Goal: Navigation & Orientation: Find specific page/section

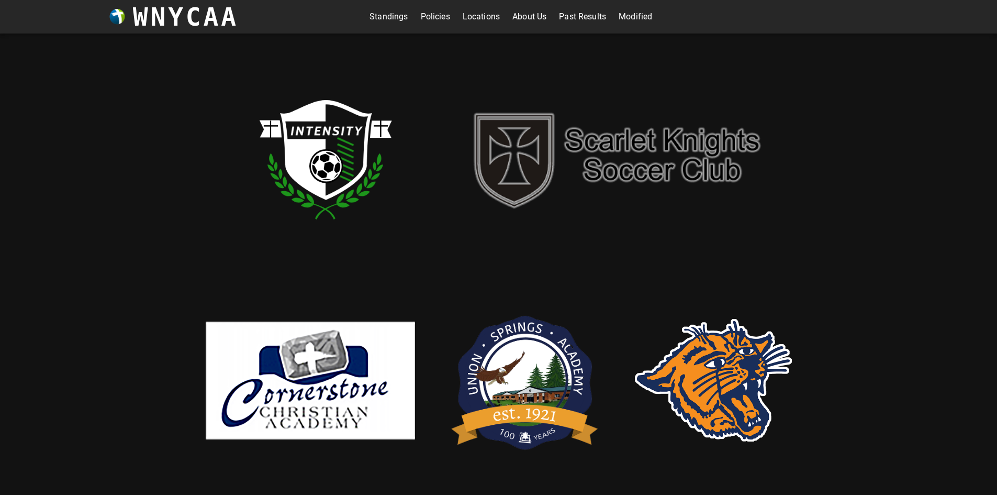
click at [645, 20] on link "Modified" at bounding box center [635, 16] width 33 height 17
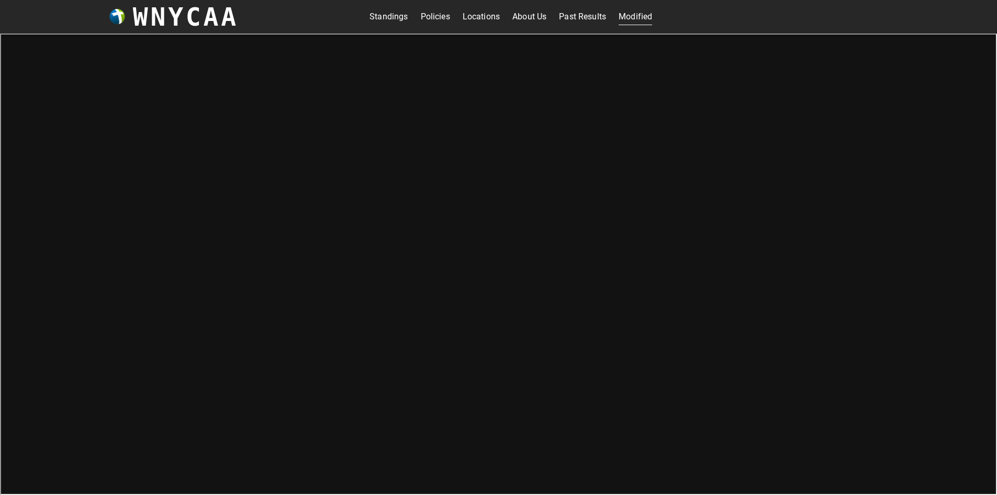
click at [376, 18] on link "Standings" at bounding box center [388, 16] width 38 height 17
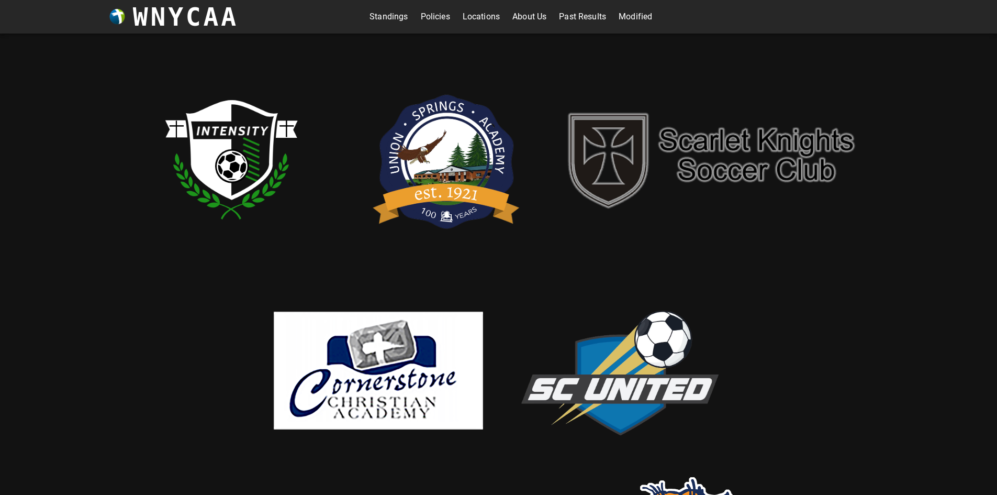
click at [379, 15] on link "Standings" at bounding box center [388, 16] width 38 height 17
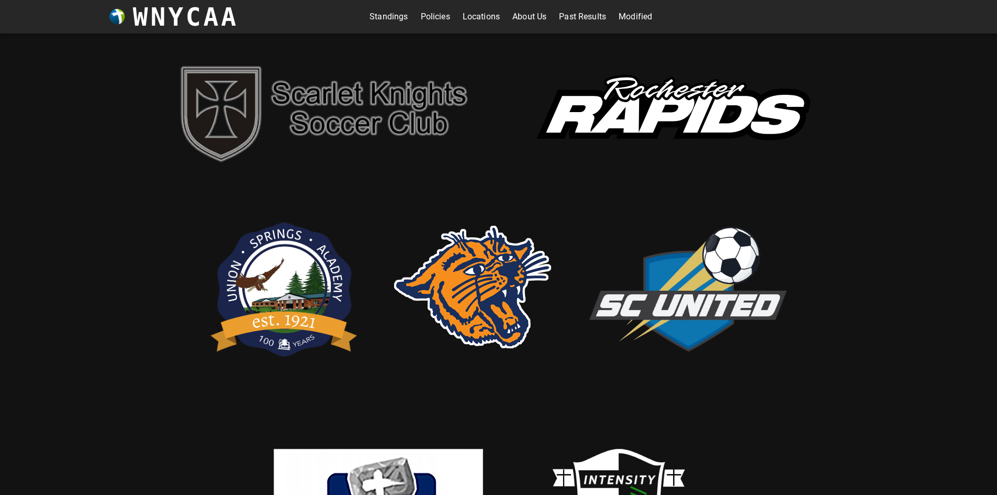
click at [372, 17] on link "Standings" at bounding box center [388, 16] width 38 height 17
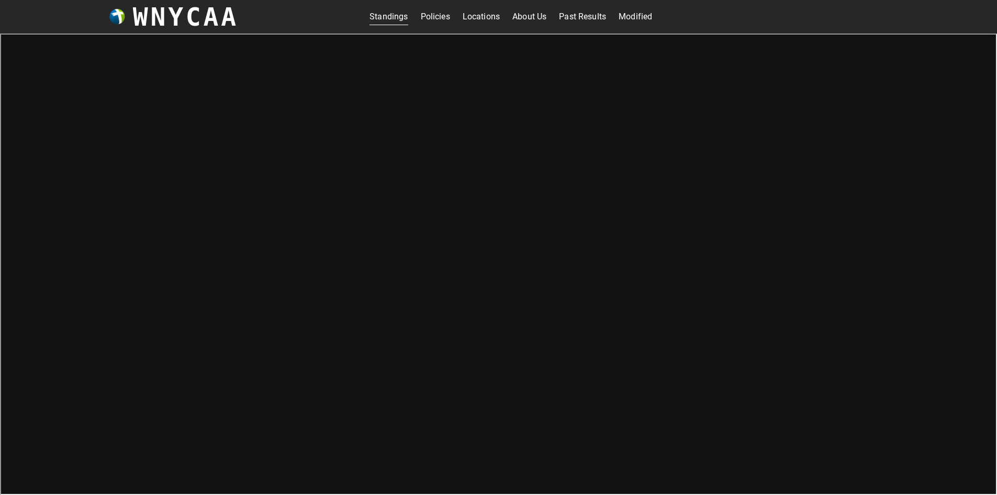
click at [474, 15] on link "Locations" at bounding box center [481, 16] width 37 height 17
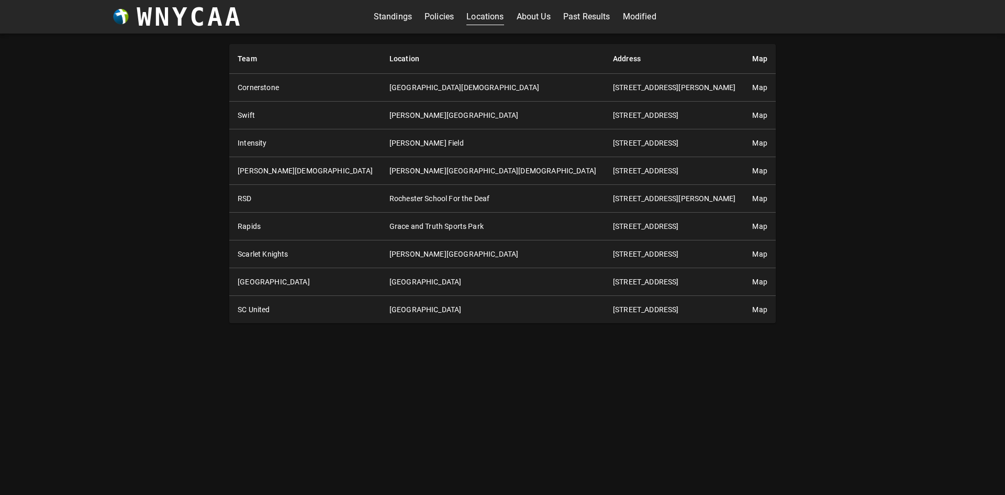
click at [752, 141] on link "Map" at bounding box center [759, 143] width 15 height 8
click at [523, 20] on link "About Us" at bounding box center [534, 16] width 34 height 17
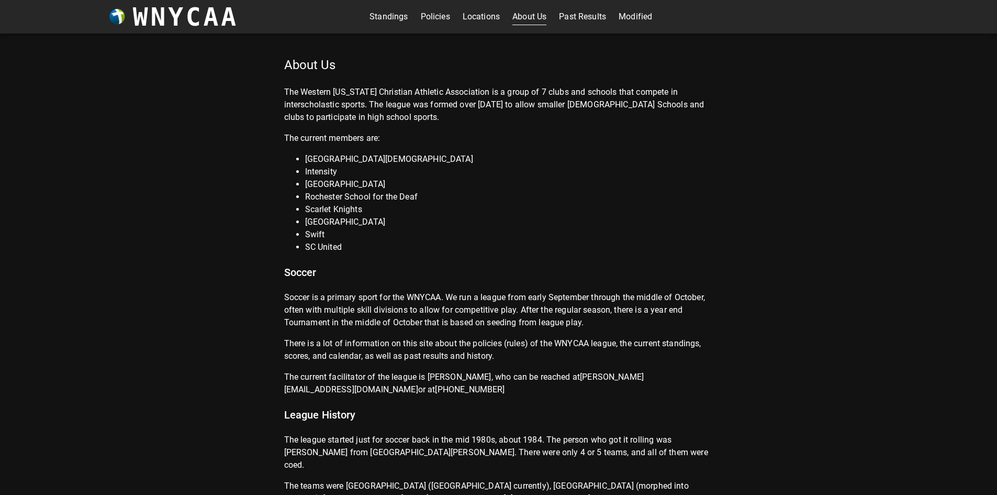
click at [592, 14] on link "Past Results" at bounding box center [582, 16] width 47 height 17
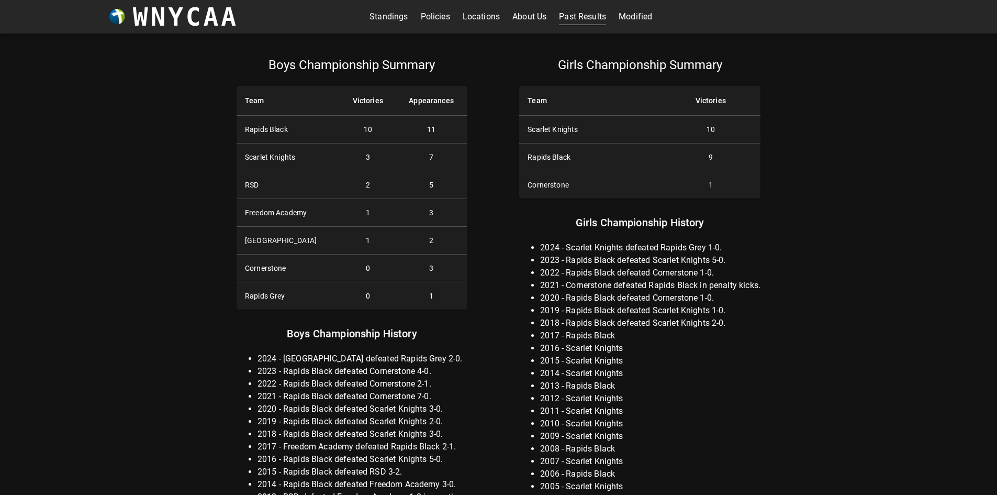
click at [637, 13] on link "Modified" at bounding box center [635, 16] width 33 height 17
